Goal: Transaction & Acquisition: Book appointment/travel/reservation

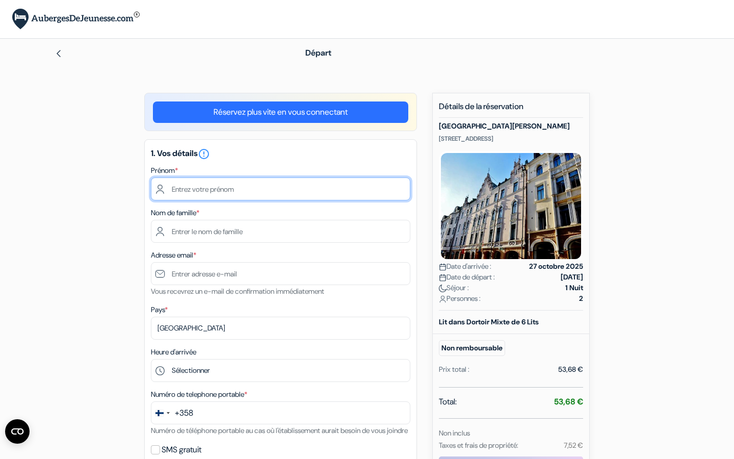
click at [298, 195] on input "text" at bounding box center [280, 188] width 259 height 23
type input "[PERSON_NAME]"
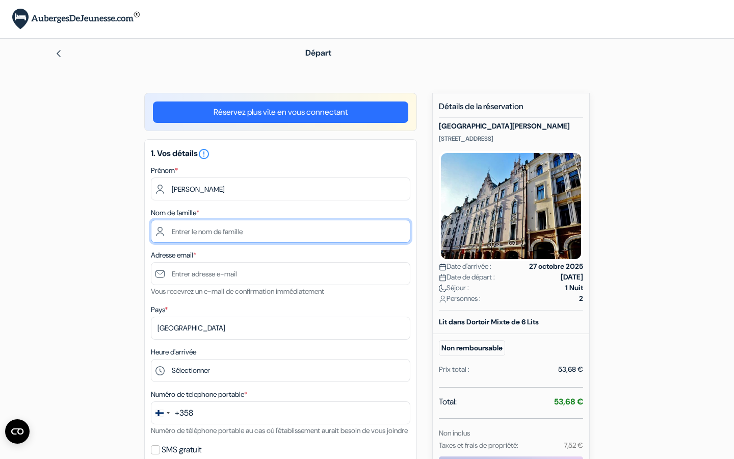
click at [171, 232] on input "text" at bounding box center [280, 231] width 259 height 23
type input "Reynaert"
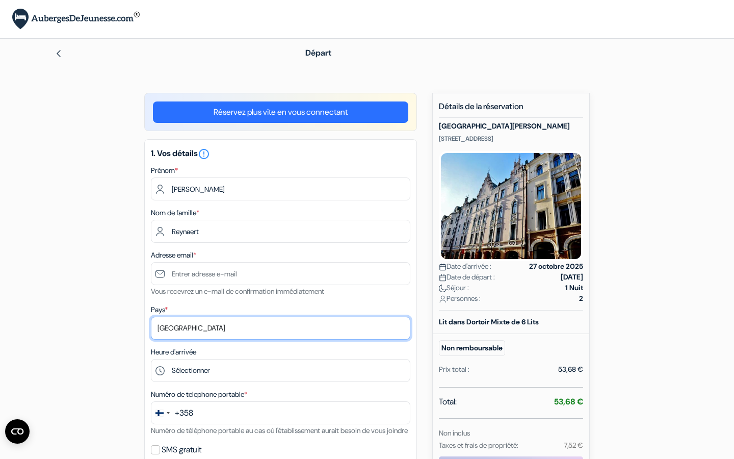
select select "fr"
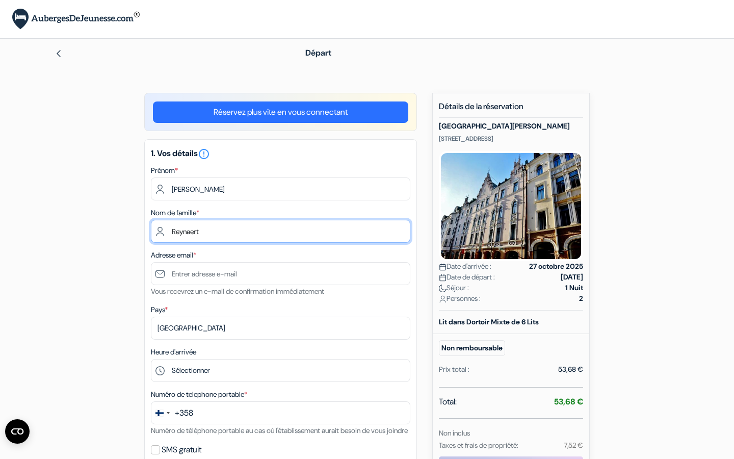
scroll to position [72, 0]
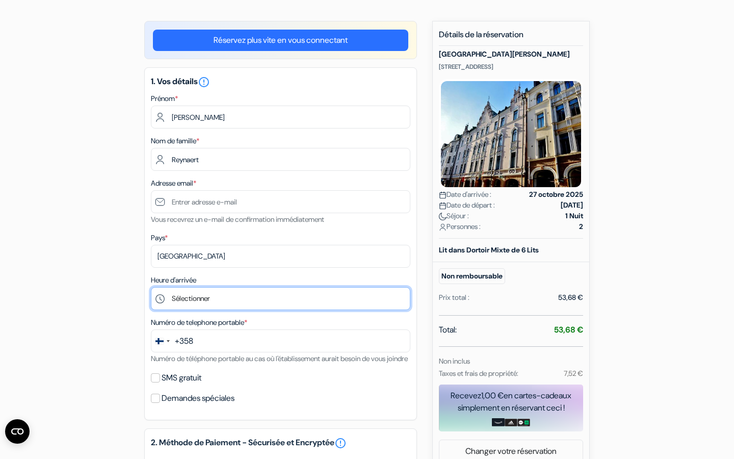
click at [200, 301] on select "Sélectionner 15:00 16:00 17:00 18:00 19:00 20:00 21:00 22:00 23:00 0:00" at bounding box center [280, 298] width 259 height 23
select select "22"
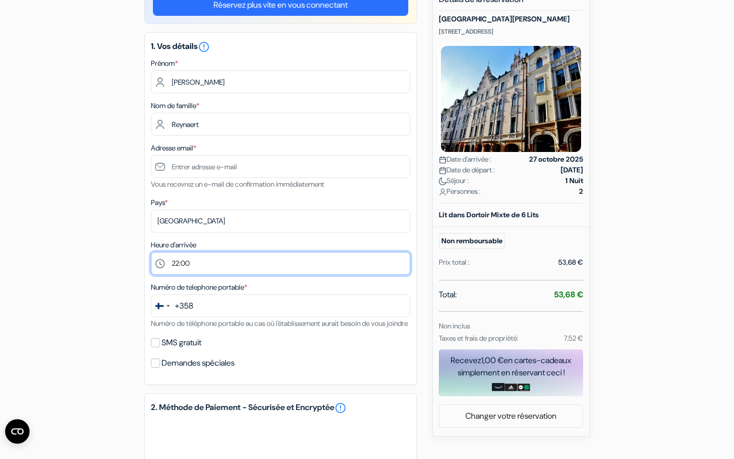
scroll to position [143, 0]
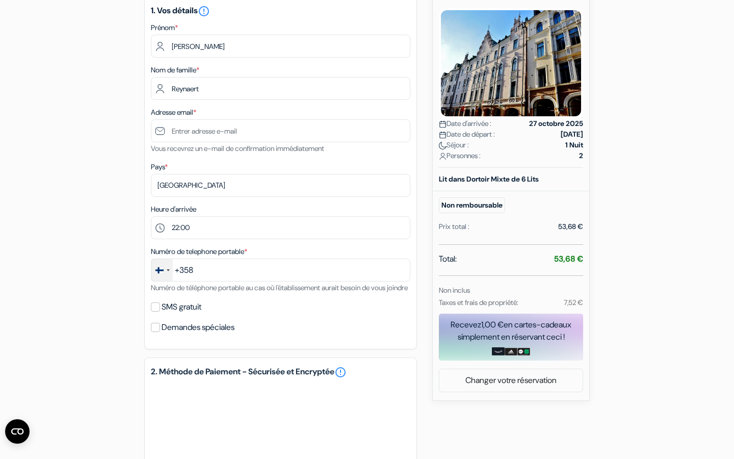
click at [169, 277] on div "Change country, selected Finland (+358)" at bounding box center [161, 270] width 21 height 22
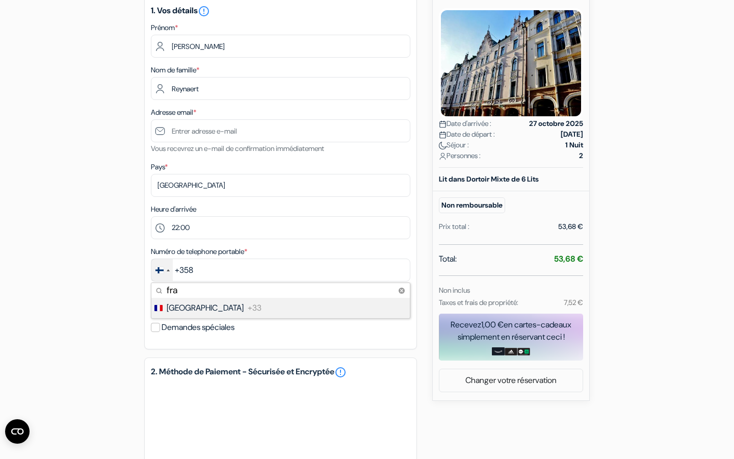
type input "fra"
click at [193, 311] on li "France +33" at bounding box center [279, 308] width 259 height 20
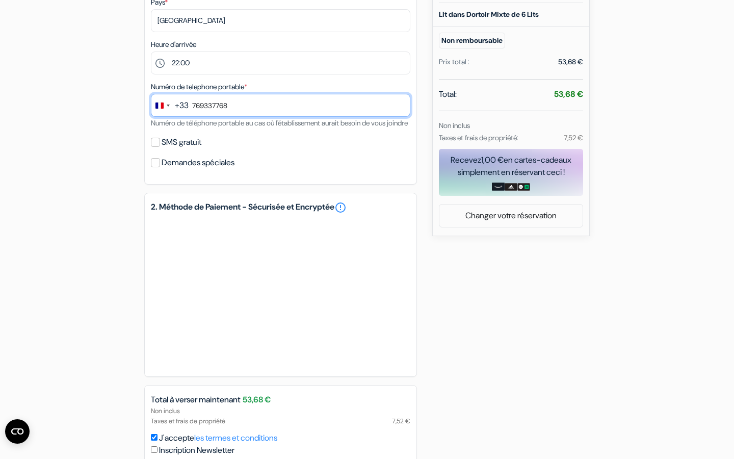
scroll to position [308, 0]
type input "769337768"
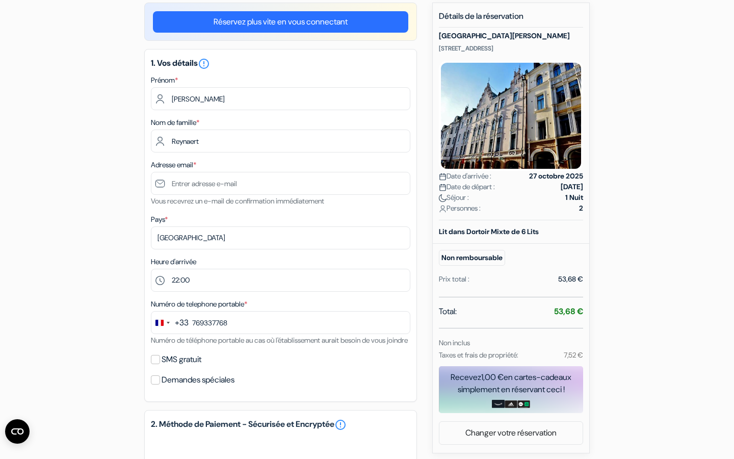
scroll to position [88, 0]
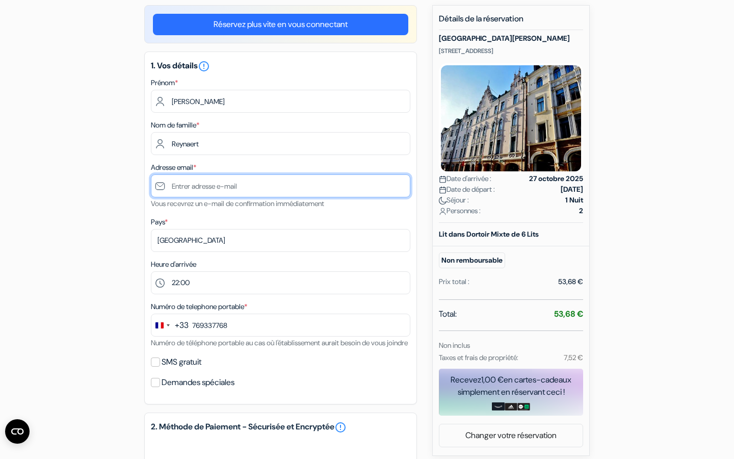
click at [200, 181] on input "text" at bounding box center [280, 185] width 259 height 23
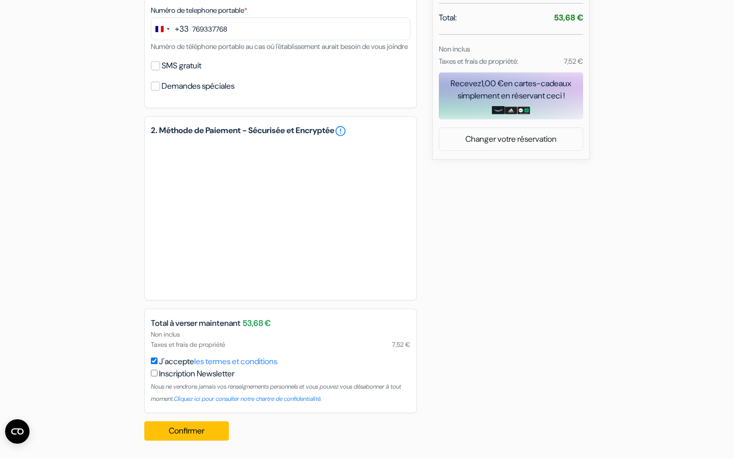
scroll to position [397, 0]
type input "[EMAIL_ADDRESS][DOMAIN_NAME]"
drag, startPoint x: 170, startPoint y: 288, endPoint x: 197, endPoint y: 439, distance: 152.7
click at [197, 439] on button "Confirmer Loading..." at bounding box center [186, 430] width 85 height 19
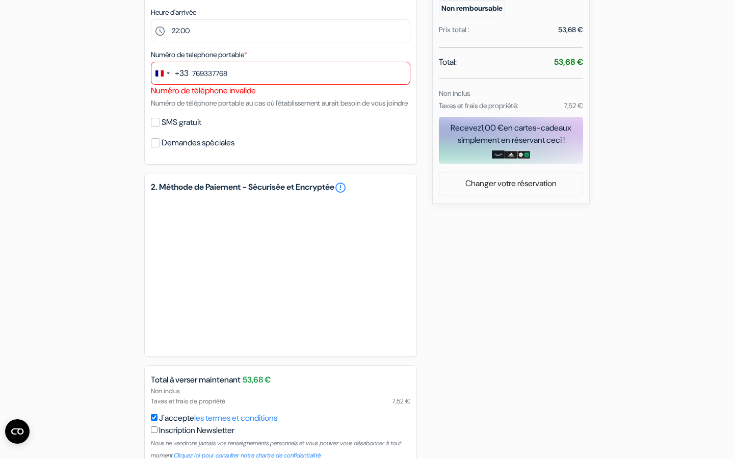
scroll to position [338, 0]
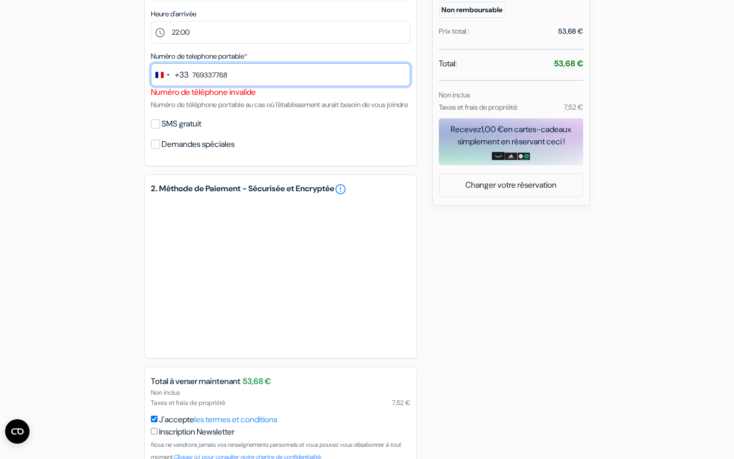
click at [195, 73] on input "769337768" at bounding box center [280, 74] width 259 height 23
type input "7 69 33 77 68"
click at [116, 190] on div "add_box [GEOGRAPHIC_DATA][PERSON_NAME] [STREET_ADDRESS] Détails de l'établissem…" at bounding box center [367, 131] width 673 height 752
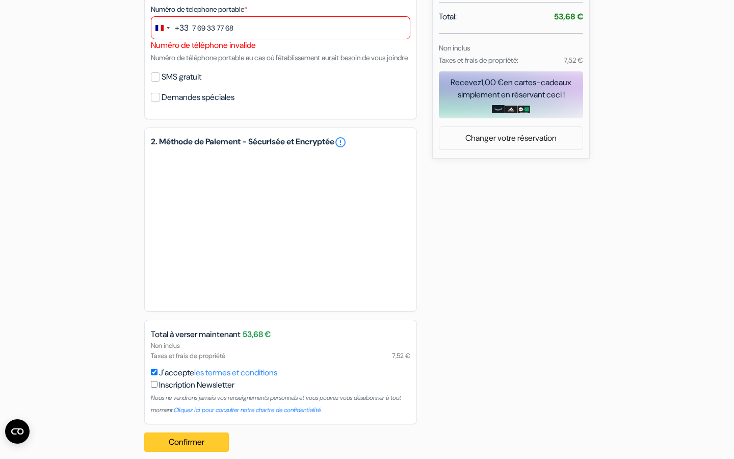
scroll to position [410, 0]
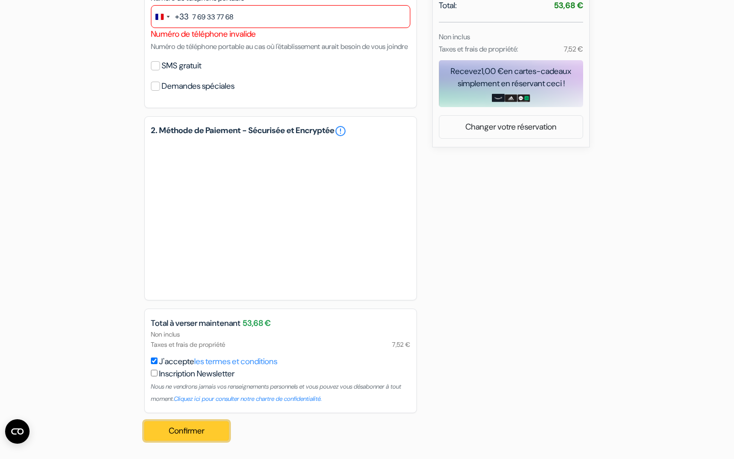
drag, startPoint x: 197, startPoint y: 439, endPoint x: 217, endPoint y: 427, distance: 23.5
click at [217, 427] on button "Confirmer Loading..." at bounding box center [186, 430] width 85 height 19
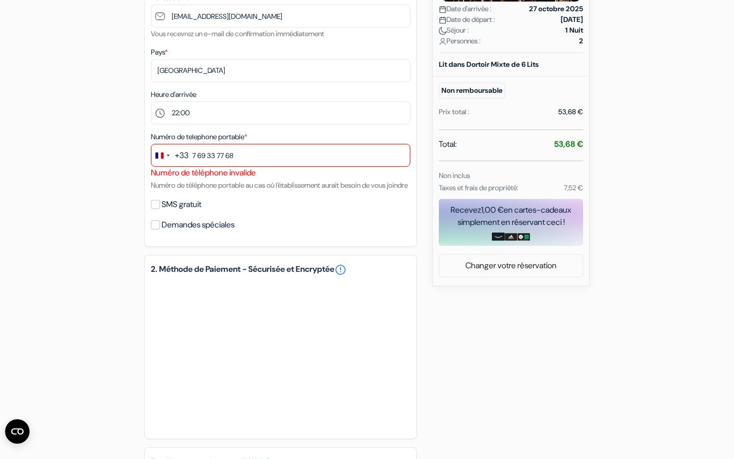
scroll to position [251, 0]
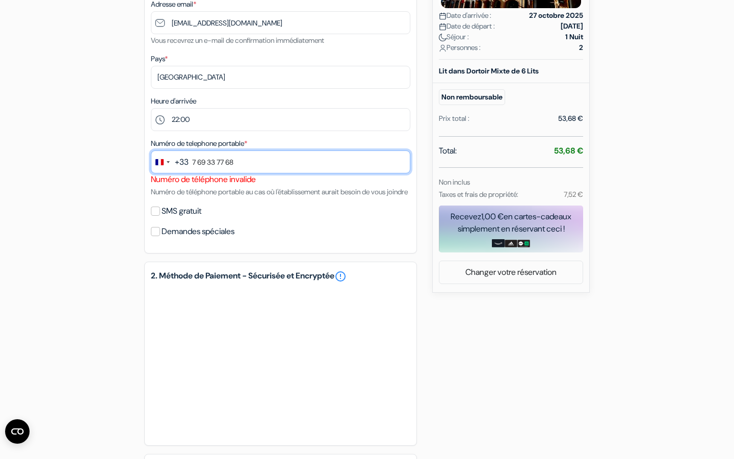
click at [197, 163] on input "7 69 33 77 68" at bounding box center [280, 161] width 259 height 23
drag, startPoint x: 217, startPoint y: 427, endPoint x: 189, endPoint y: 160, distance: 268.5
click at [189, 160] on input "7 69 33 77 68" at bounding box center [280, 161] width 259 height 23
click at [467, 352] on div "add_box [GEOGRAPHIC_DATA][PERSON_NAME] [STREET_ADDRESS] Détails de l'établissem…" at bounding box center [367, 218] width 673 height 752
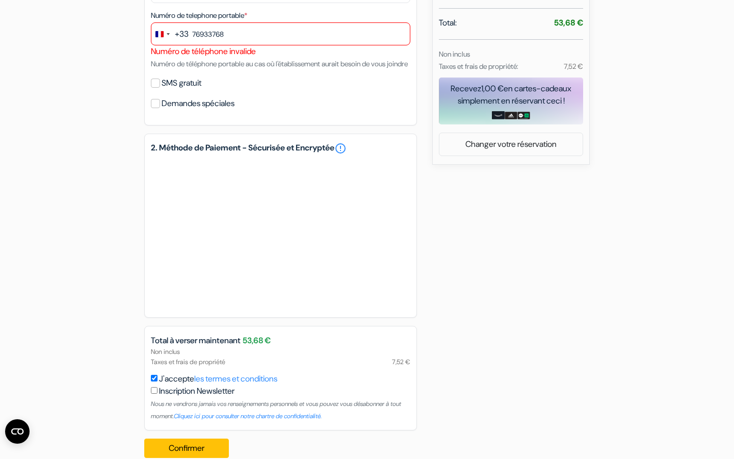
scroll to position [410, 0]
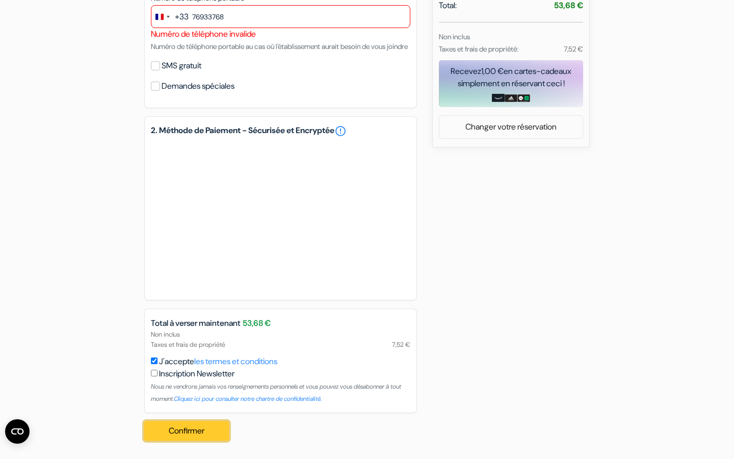
click at [179, 421] on button "Confirmer Loading..." at bounding box center [186, 430] width 85 height 19
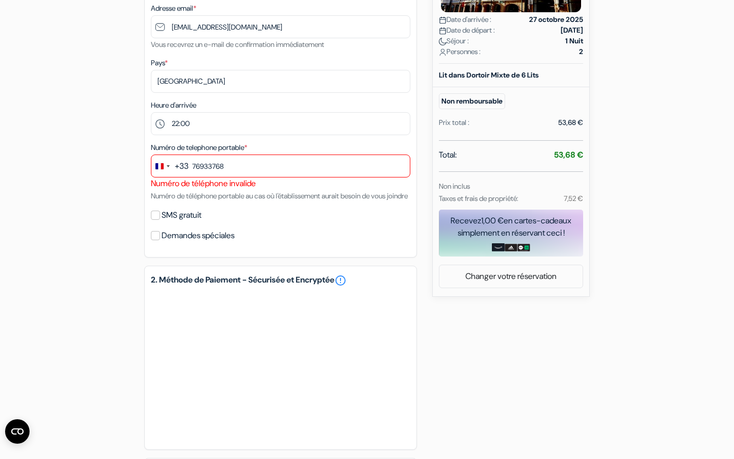
scroll to position [255, 0]
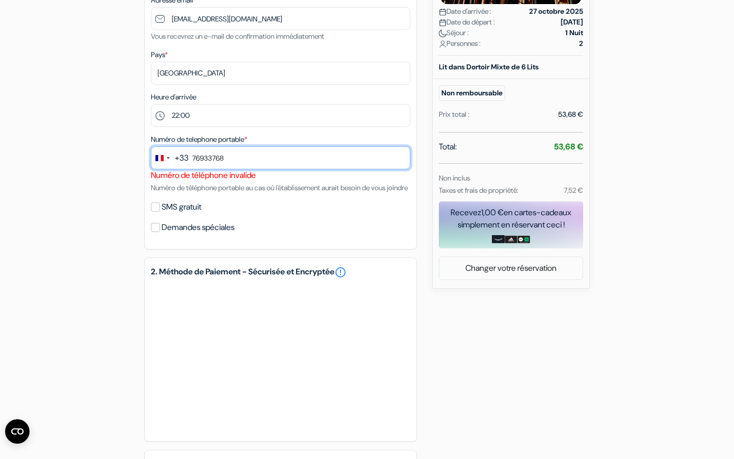
drag, startPoint x: 189, startPoint y: 160, endPoint x: 204, endPoint y: 158, distance: 15.4
click at [204, 158] on input "76933768" at bounding box center [280, 157] width 259 height 23
type input "3"
type input "6"
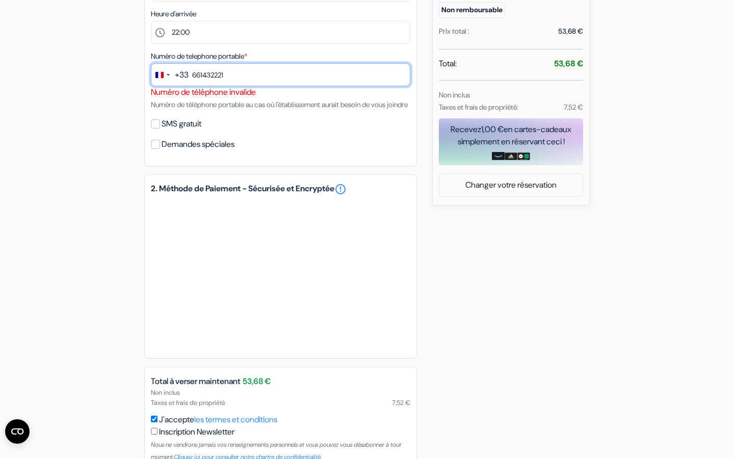
scroll to position [359, 0]
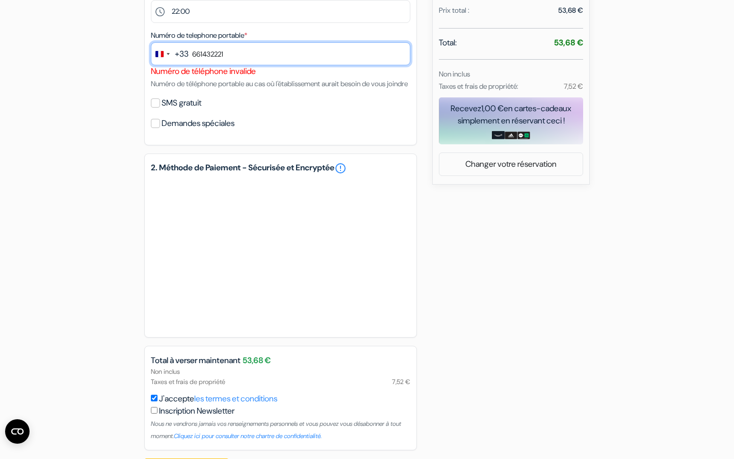
type input "661432221"
drag, startPoint x: 204, startPoint y: 158, endPoint x: 468, endPoint y: 200, distance: 267.7
click at [468, 200] on div "add_box [GEOGRAPHIC_DATA][PERSON_NAME] [STREET_ADDRESS] Détails de l'établissem…" at bounding box center [367, 110] width 673 height 752
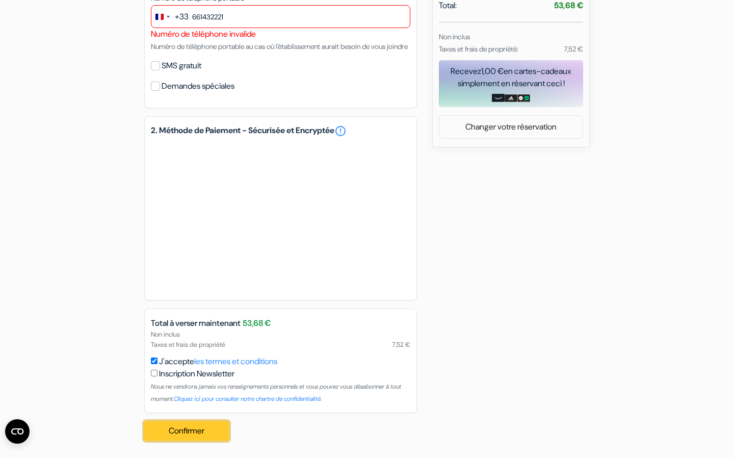
drag, startPoint x: 468, startPoint y: 200, endPoint x: 174, endPoint y: 430, distance: 372.8
click at [174, 430] on button "Confirmer Loading..." at bounding box center [186, 430] width 85 height 19
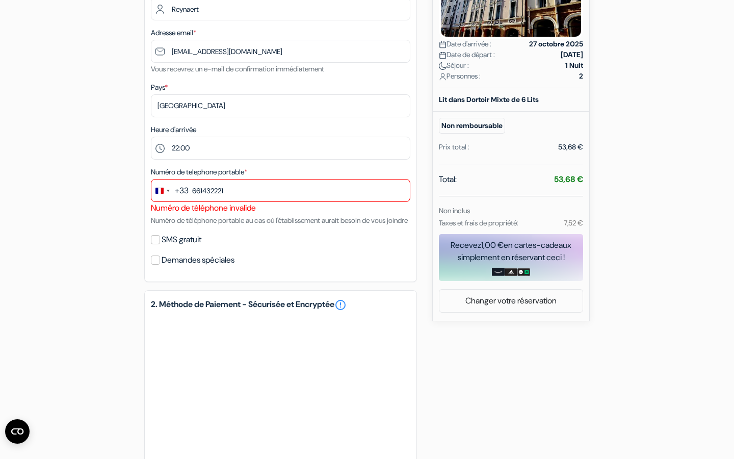
scroll to position [199, 0]
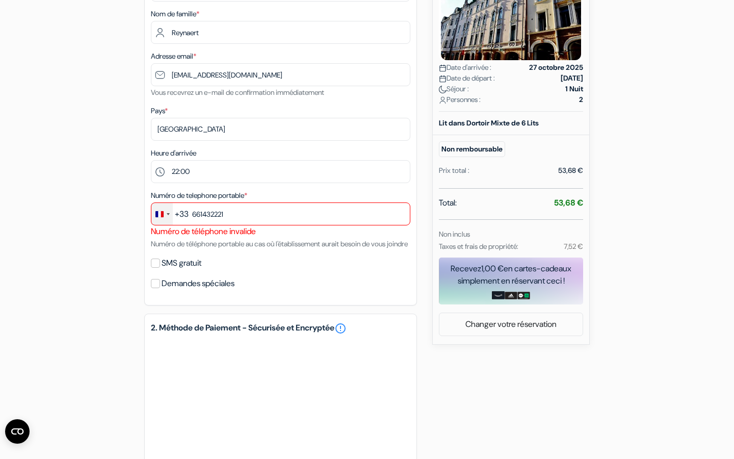
click at [167, 217] on div "Change country, selected France (+33)" at bounding box center [161, 214] width 21 height 22
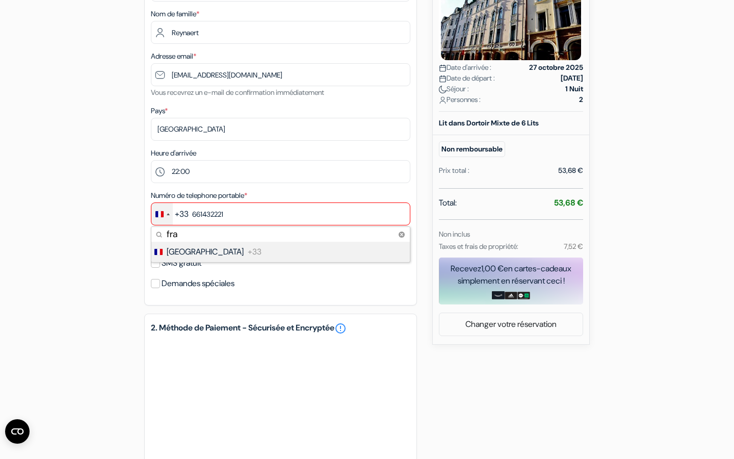
click at [219, 253] on li "France +33" at bounding box center [279, 252] width 259 height 20
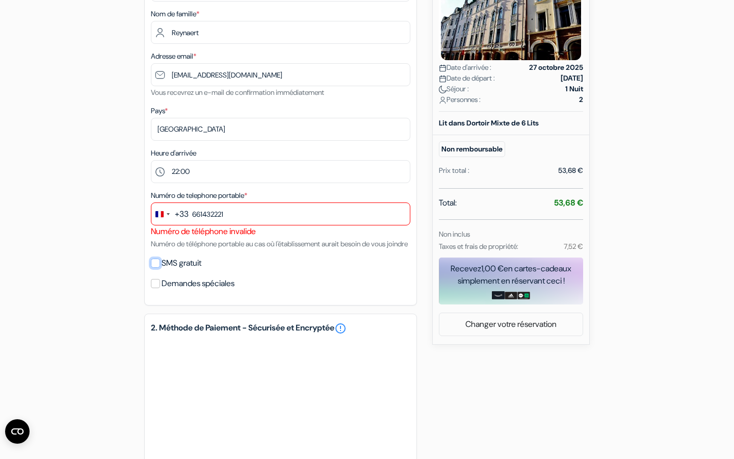
click at [155, 268] on input "SMS gratuit" at bounding box center [155, 262] width 9 height 9
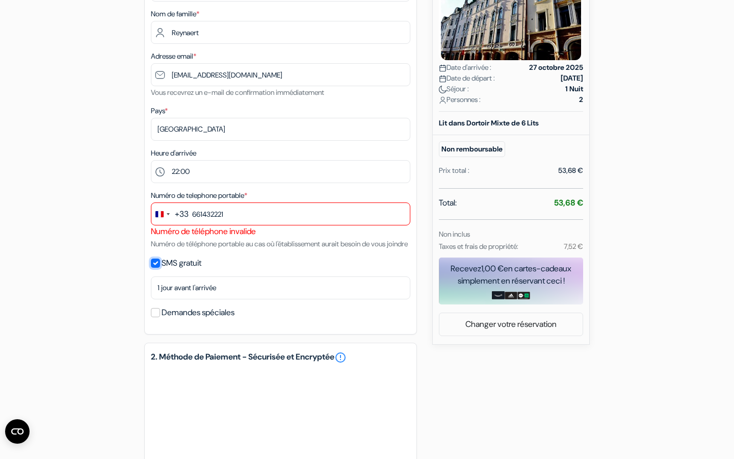
click at [157, 268] on input "SMS gratuit" at bounding box center [155, 262] width 9 height 9
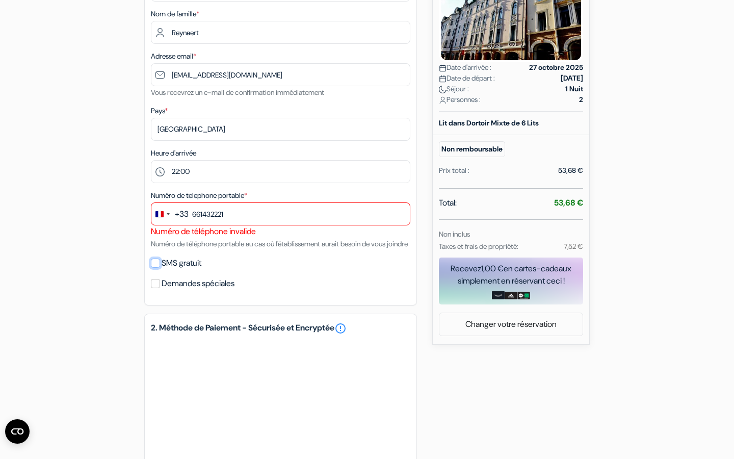
click at [157, 268] on input "SMS gratuit" at bounding box center [155, 262] width 9 height 9
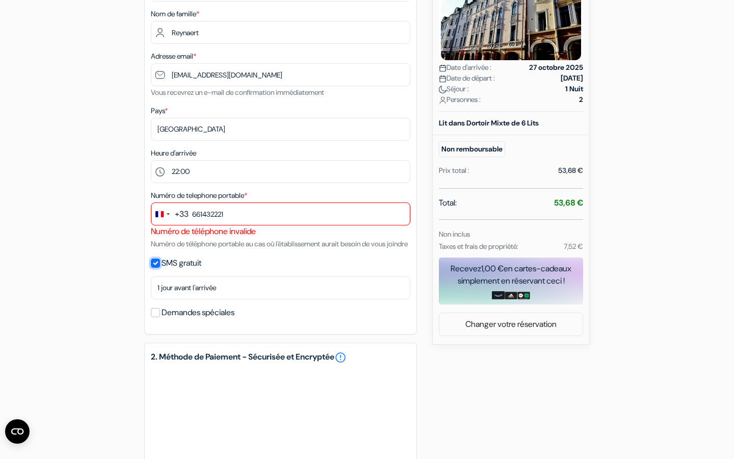
click at [157, 268] on input "SMS gratuit" at bounding box center [155, 262] width 9 height 9
checkbox input "false"
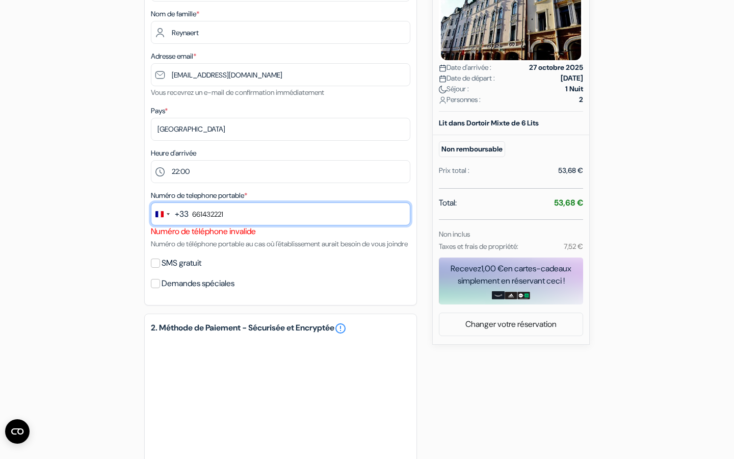
drag, startPoint x: 238, startPoint y: 218, endPoint x: 122, endPoint y: 218, distance: 116.2
click at [122, 218] on div "add_box [GEOGRAPHIC_DATA][PERSON_NAME] [STREET_ADDRESS] Détails de l'établissem…" at bounding box center [367, 270] width 673 height 752
type input "è"
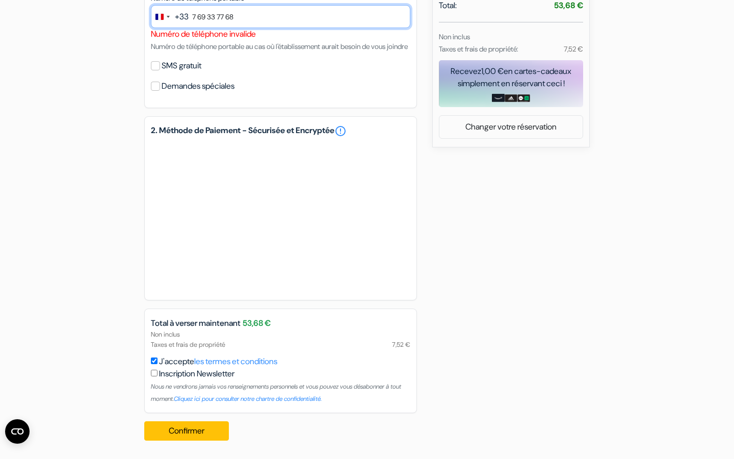
scroll to position [410, 0]
type input "7 69 33 77 68"
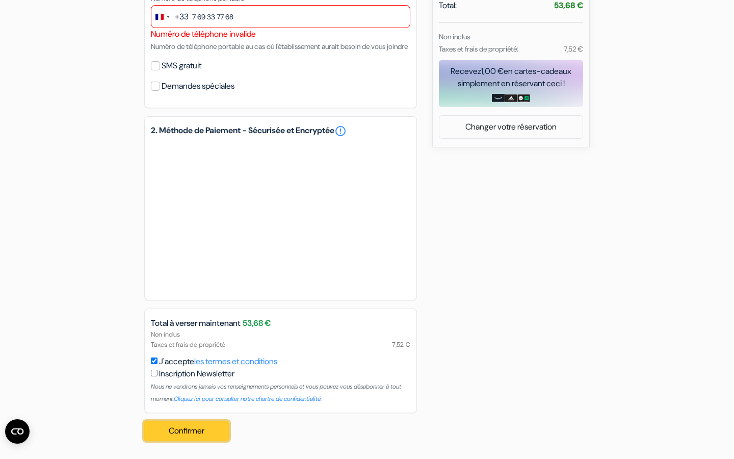
click at [191, 433] on button "Confirmer Loading..." at bounding box center [186, 430] width 85 height 19
